Goal: Use online tool/utility

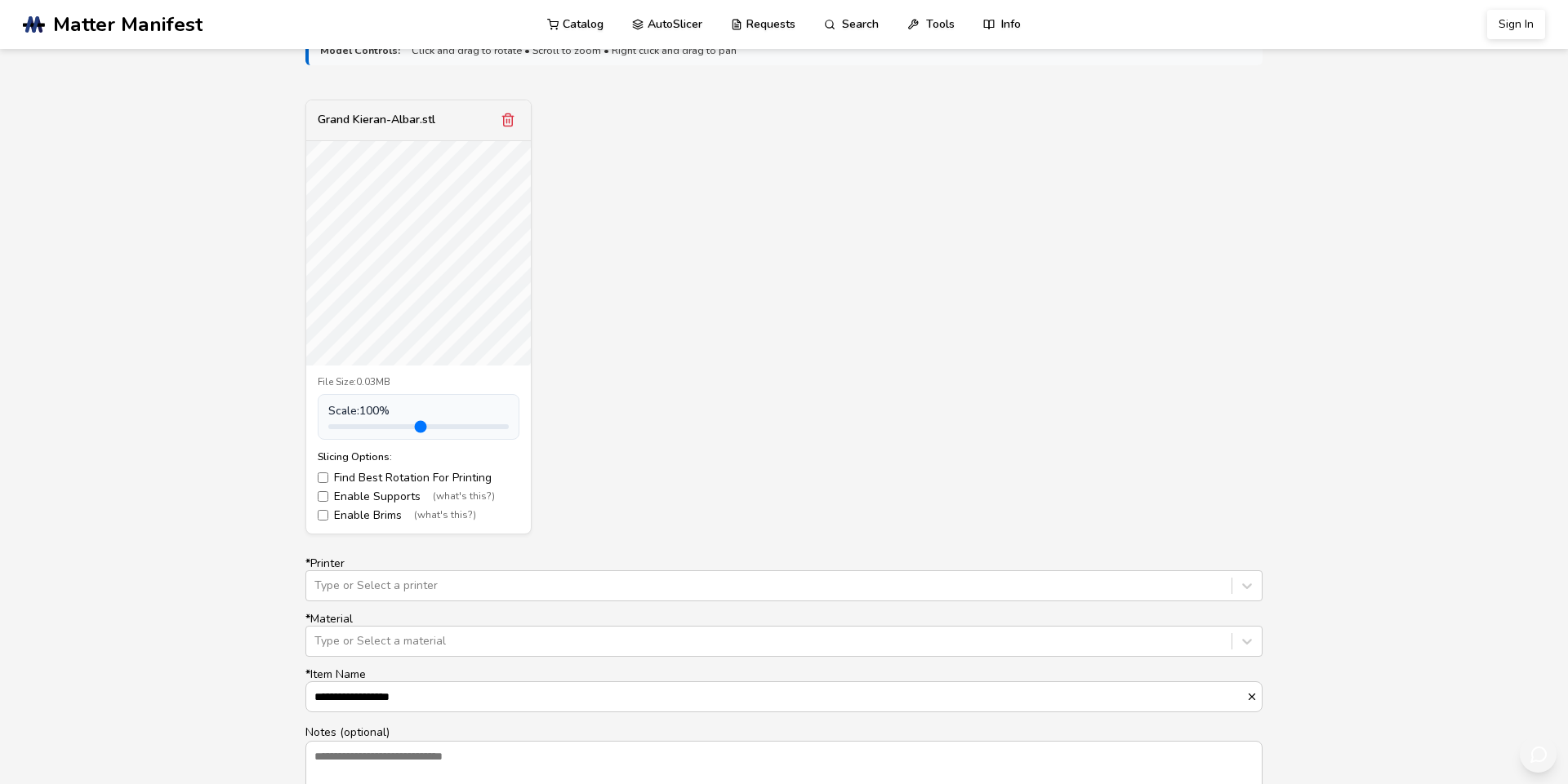
scroll to position [557, 0]
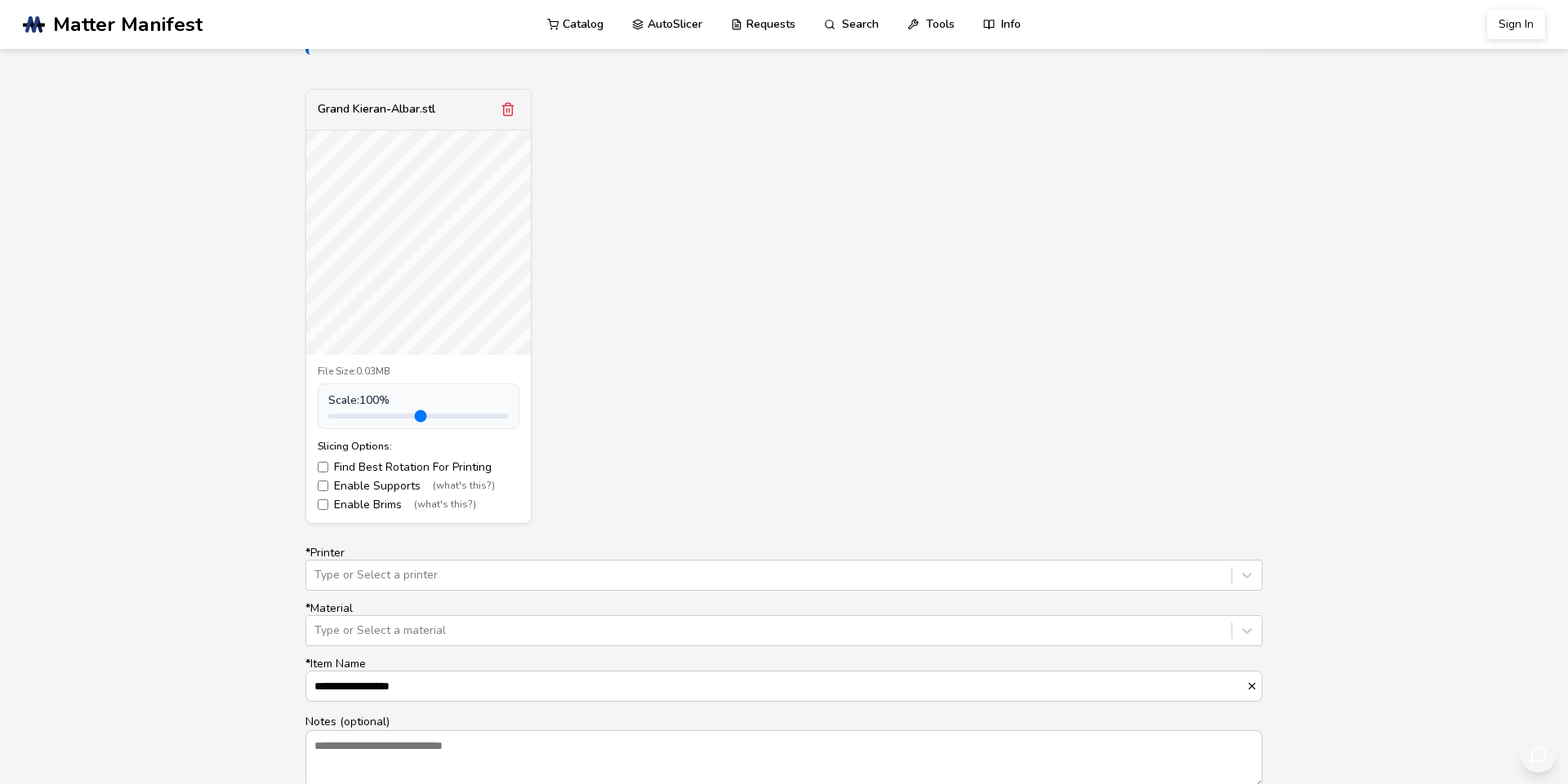
click at [387, 493] on label "Enable Supports (what's this?)" at bounding box center [418, 487] width 202 height 13
drag, startPoint x: 356, startPoint y: 567, endPoint x: 336, endPoint y: 564, distance: 20.2
type input "***"
click at [336, 419] on input "range" at bounding box center [418, 415] width 181 height 5
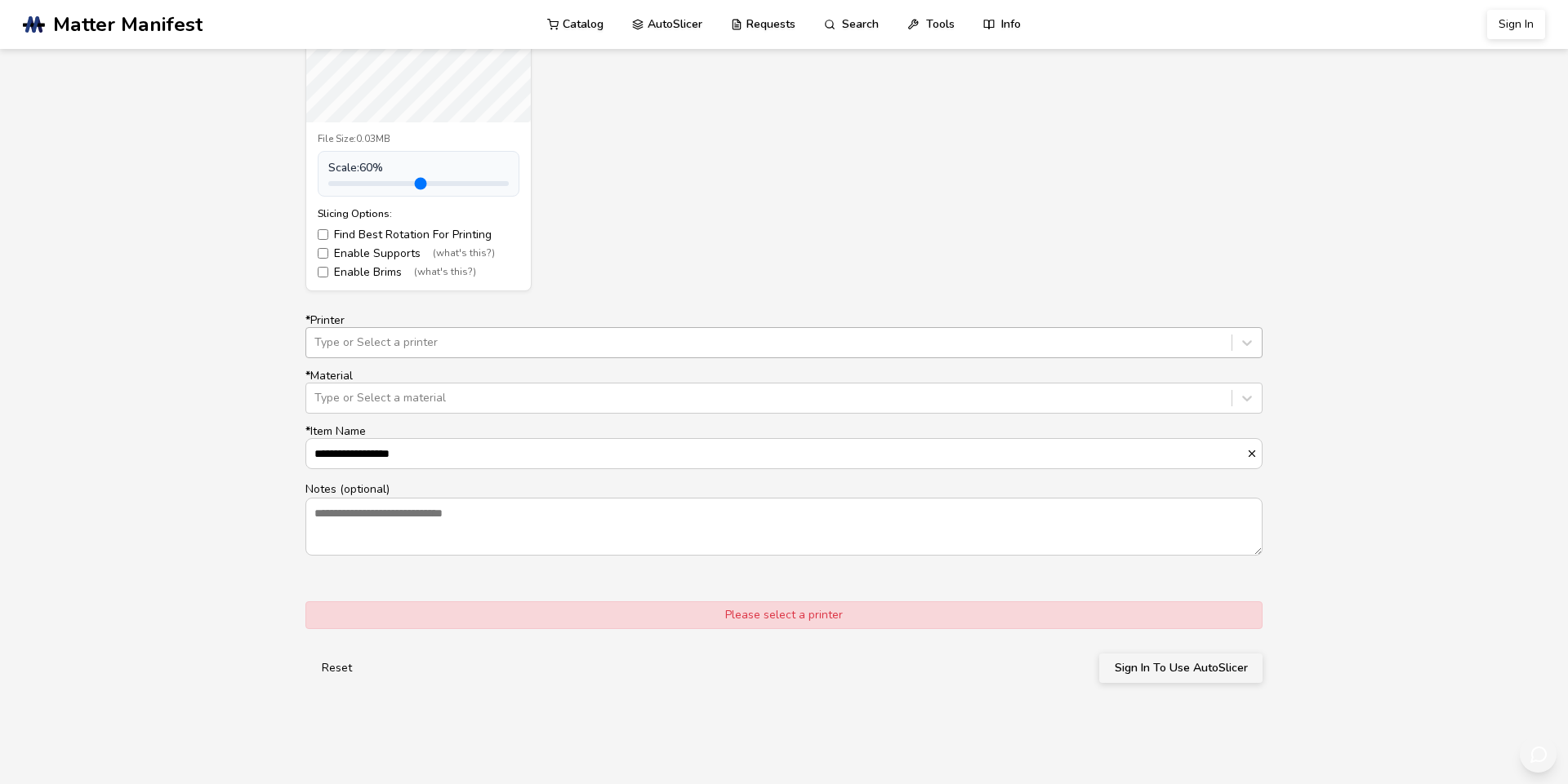
click at [486, 351] on div at bounding box center [769, 342] width 909 height 16
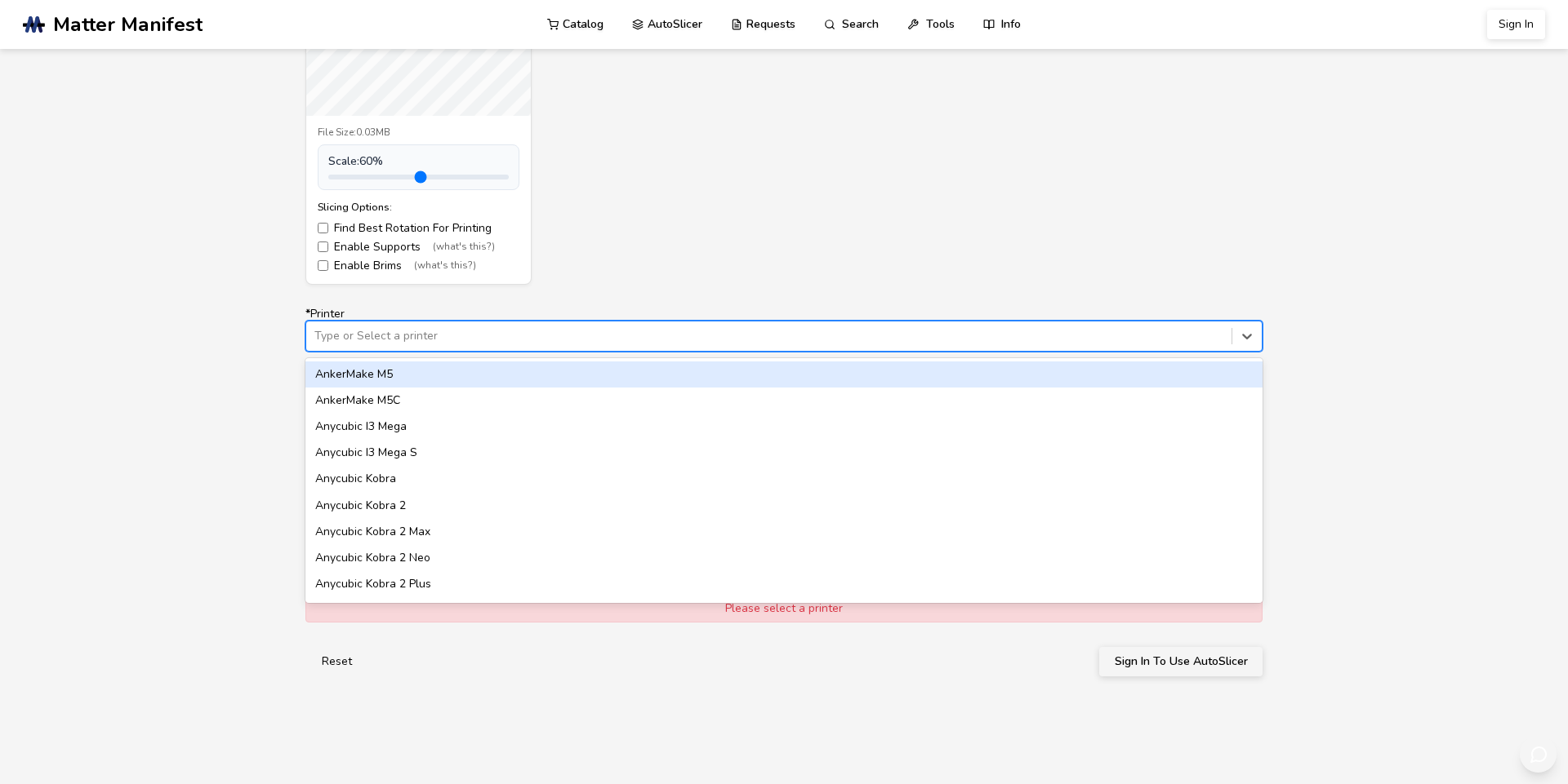
scroll to position [797, 0]
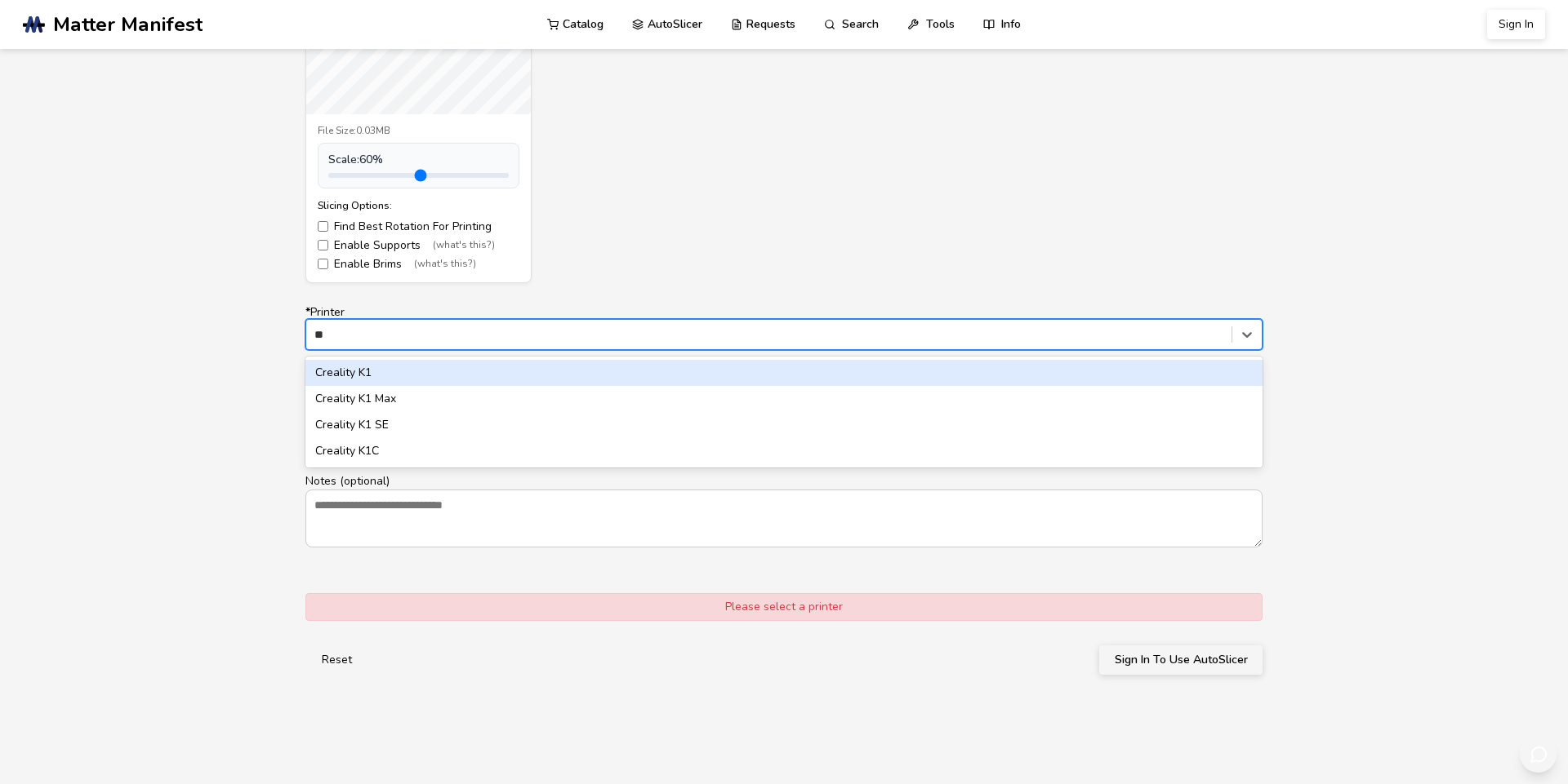
type input "*"
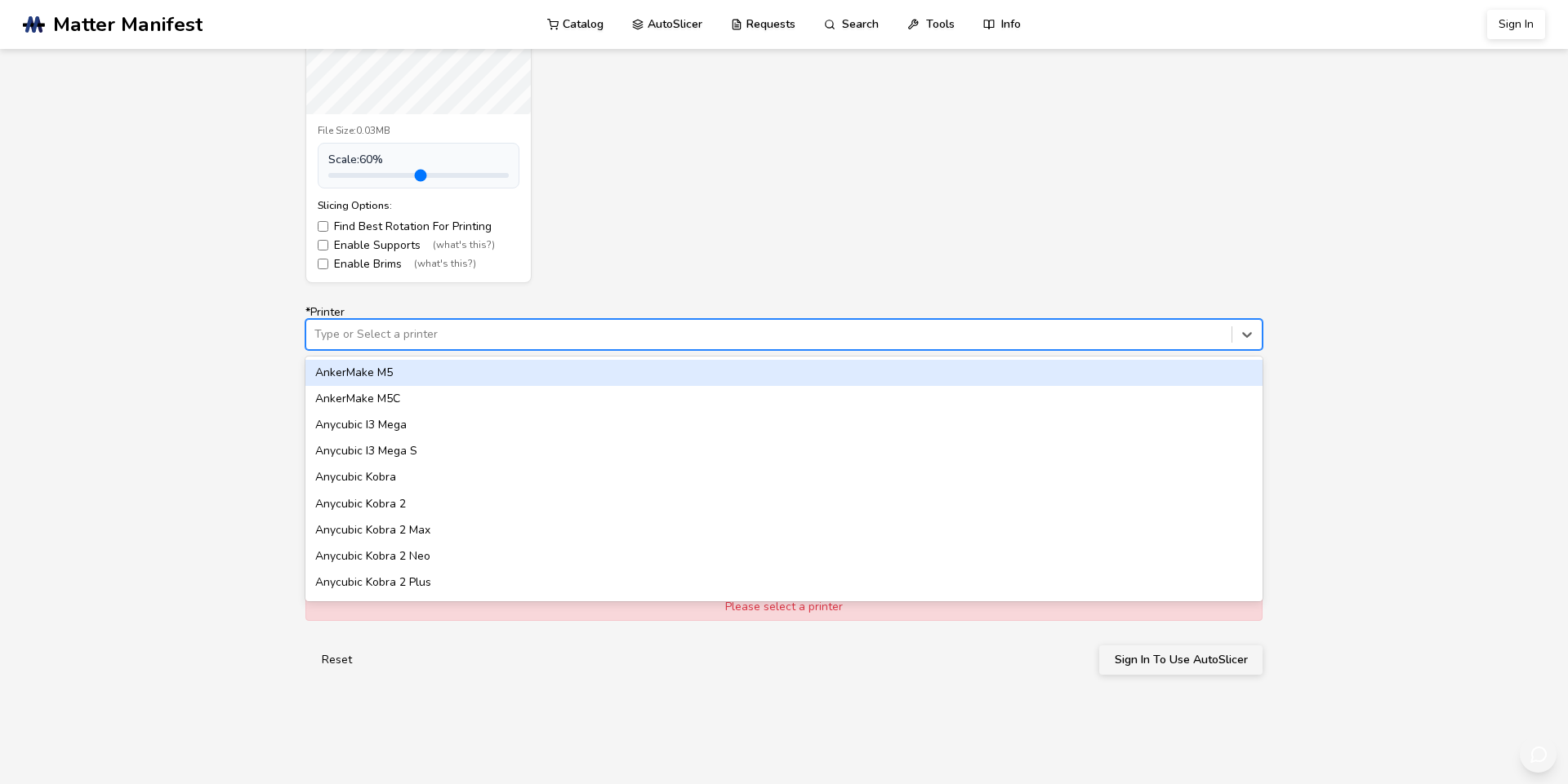
click at [809, 274] on div "Grand Kieran-Albar.stl File Size: 0.03MB Scale: 60 % Slicing Options: Find Best…" at bounding box center [784, 66] width 957 height 435
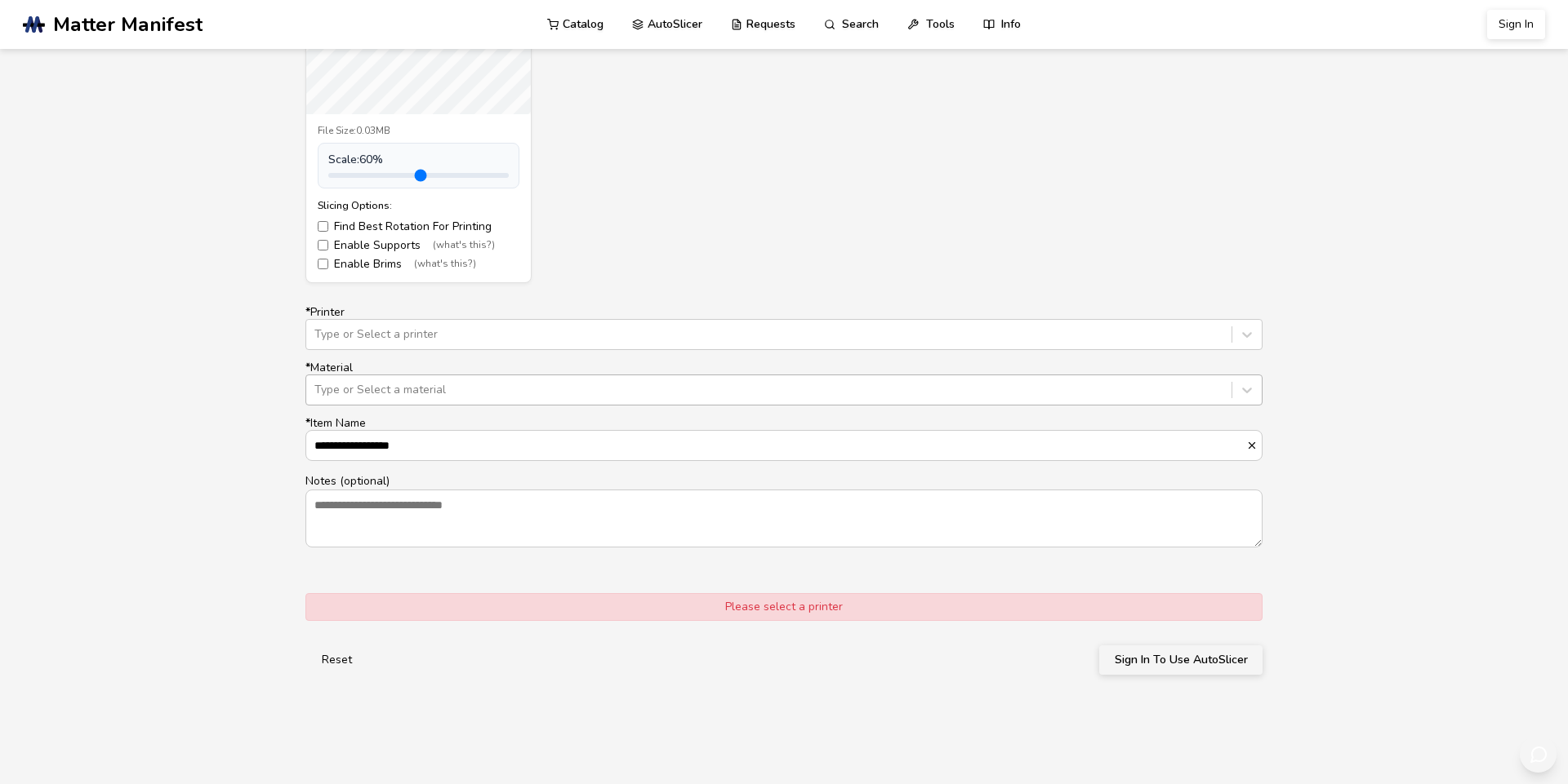
click at [424, 398] on div at bounding box center [769, 390] width 909 height 16
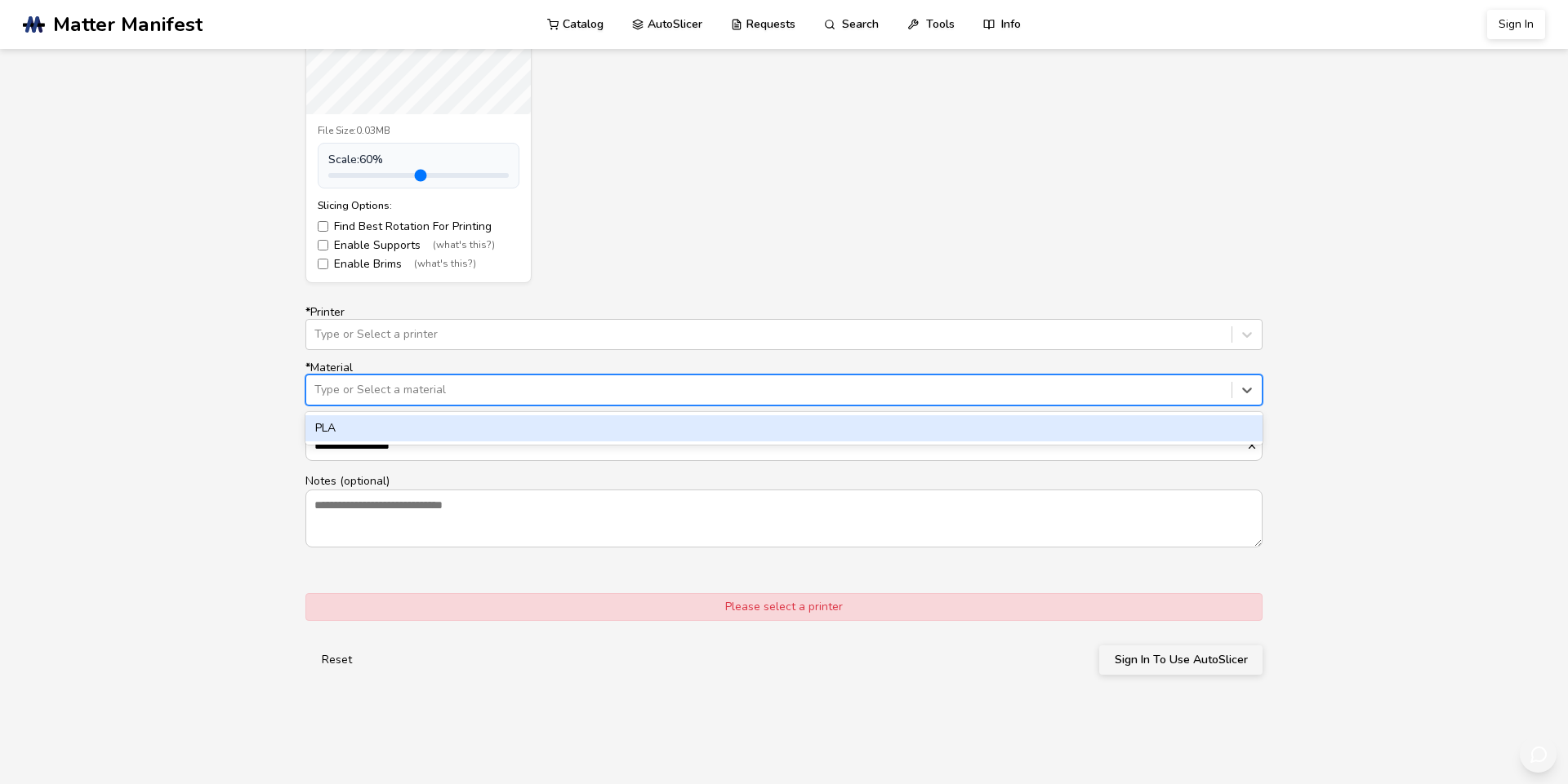
click at [414, 442] on div "PLA" at bounding box center [784, 428] width 957 height 26
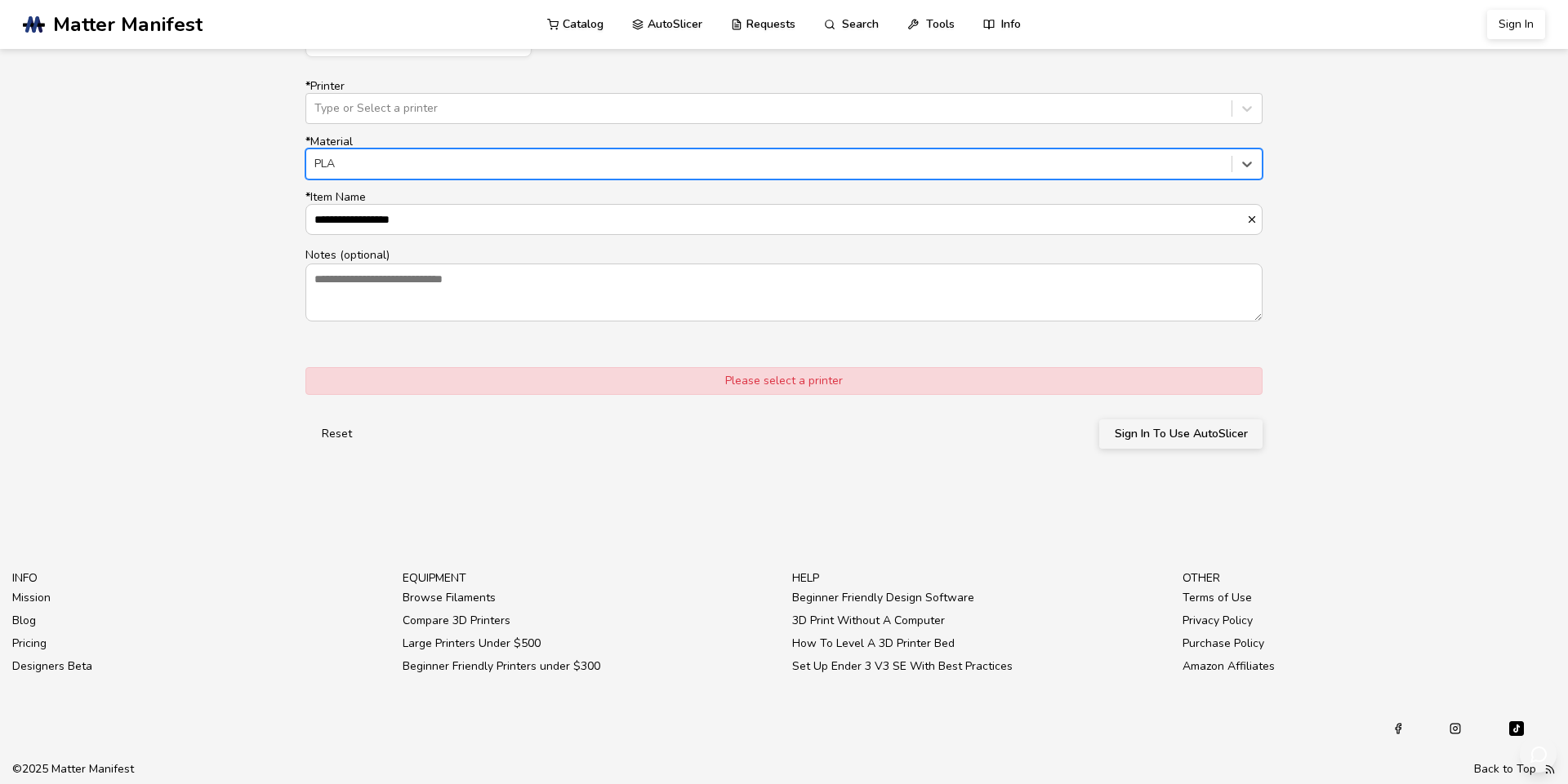
scroll to position [1205, 0]
